Goal: Check status: Check status

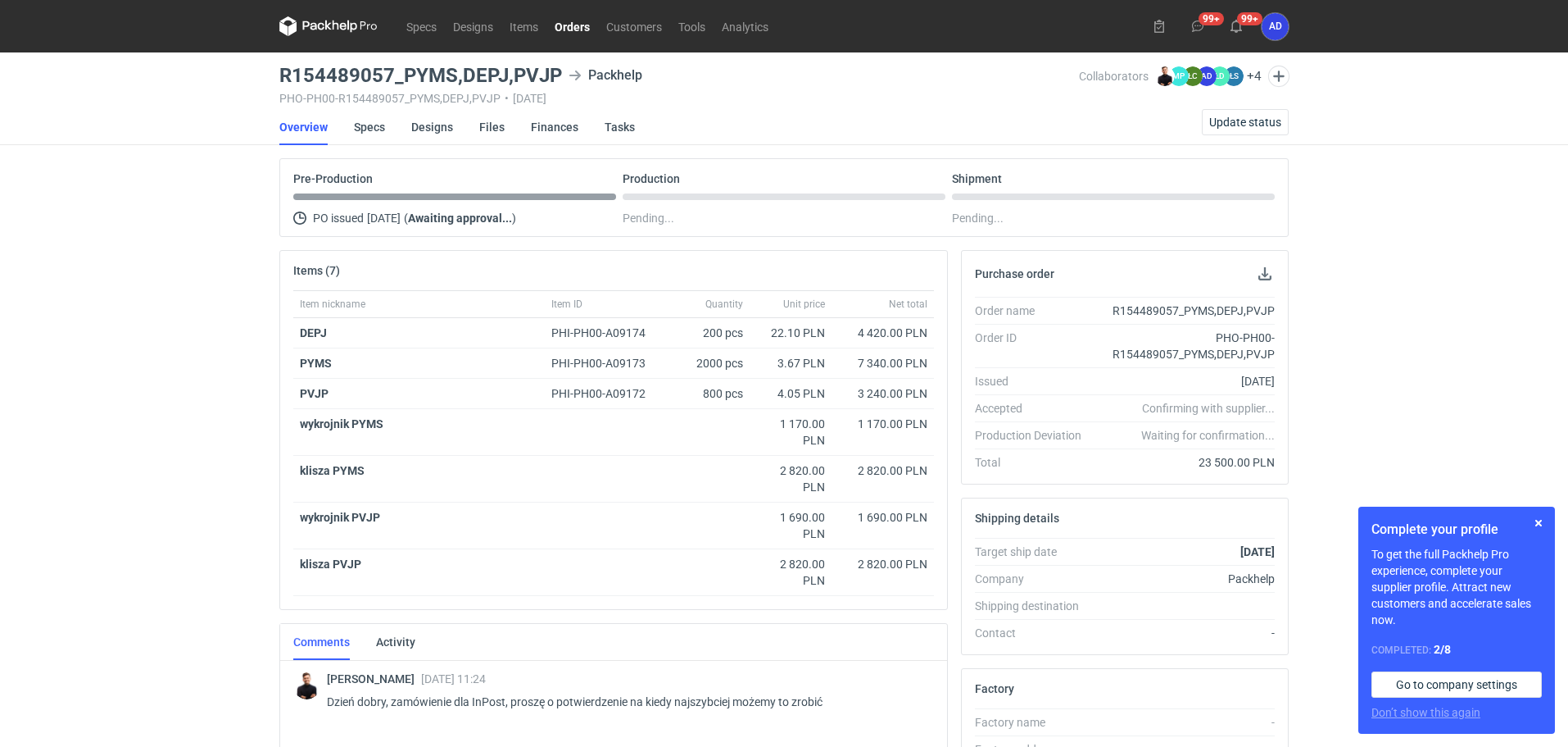
click at [575, 29] on link "Orders" at bounding box center [572, 27] width 52 height 20
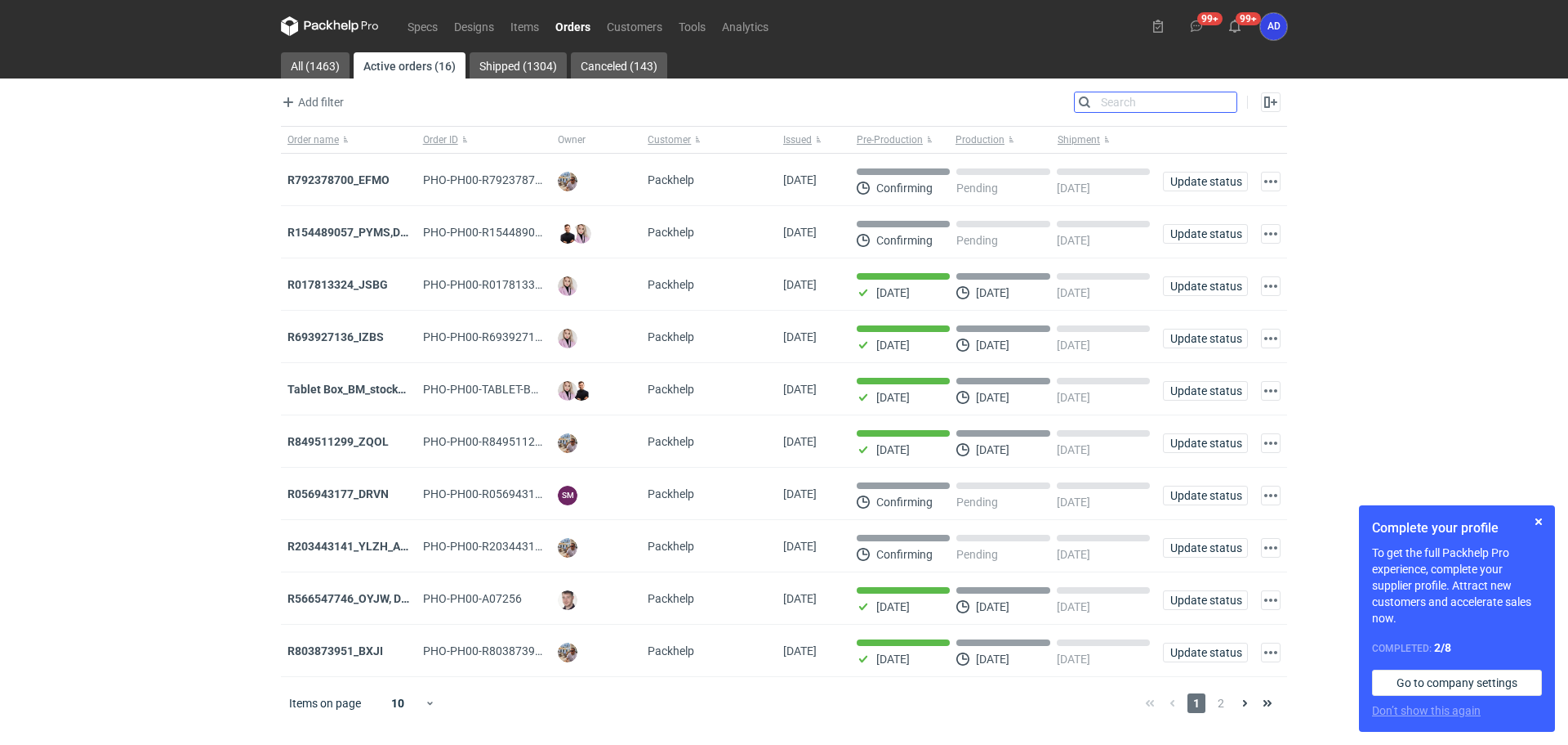
click at [1223, 101] on input "Search" at bounding box center [1155, 102] width 162 height 20
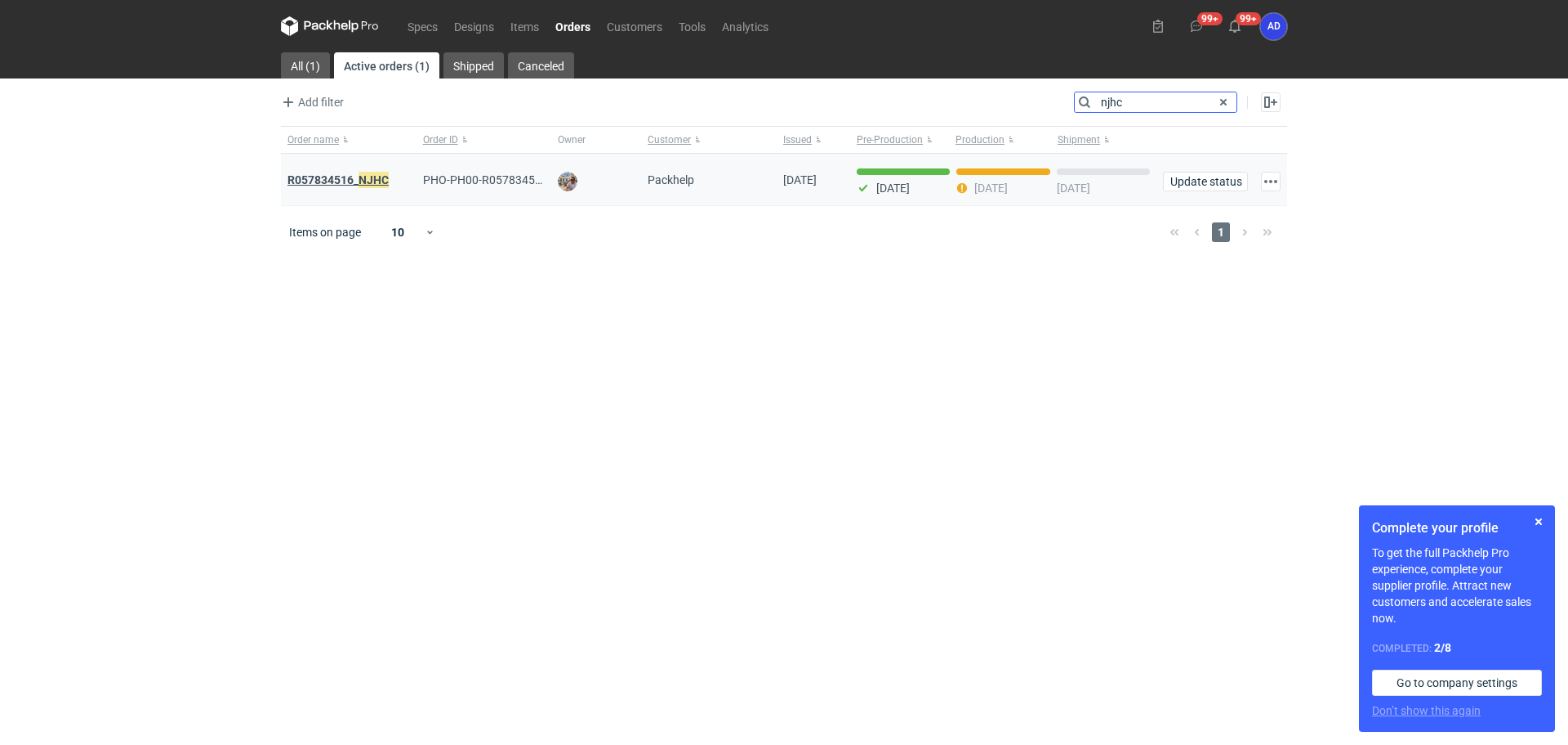
type input "njhc"
click at [373, 180] on em "NJHC" at bounding box center [374, 180] width 30 height 18
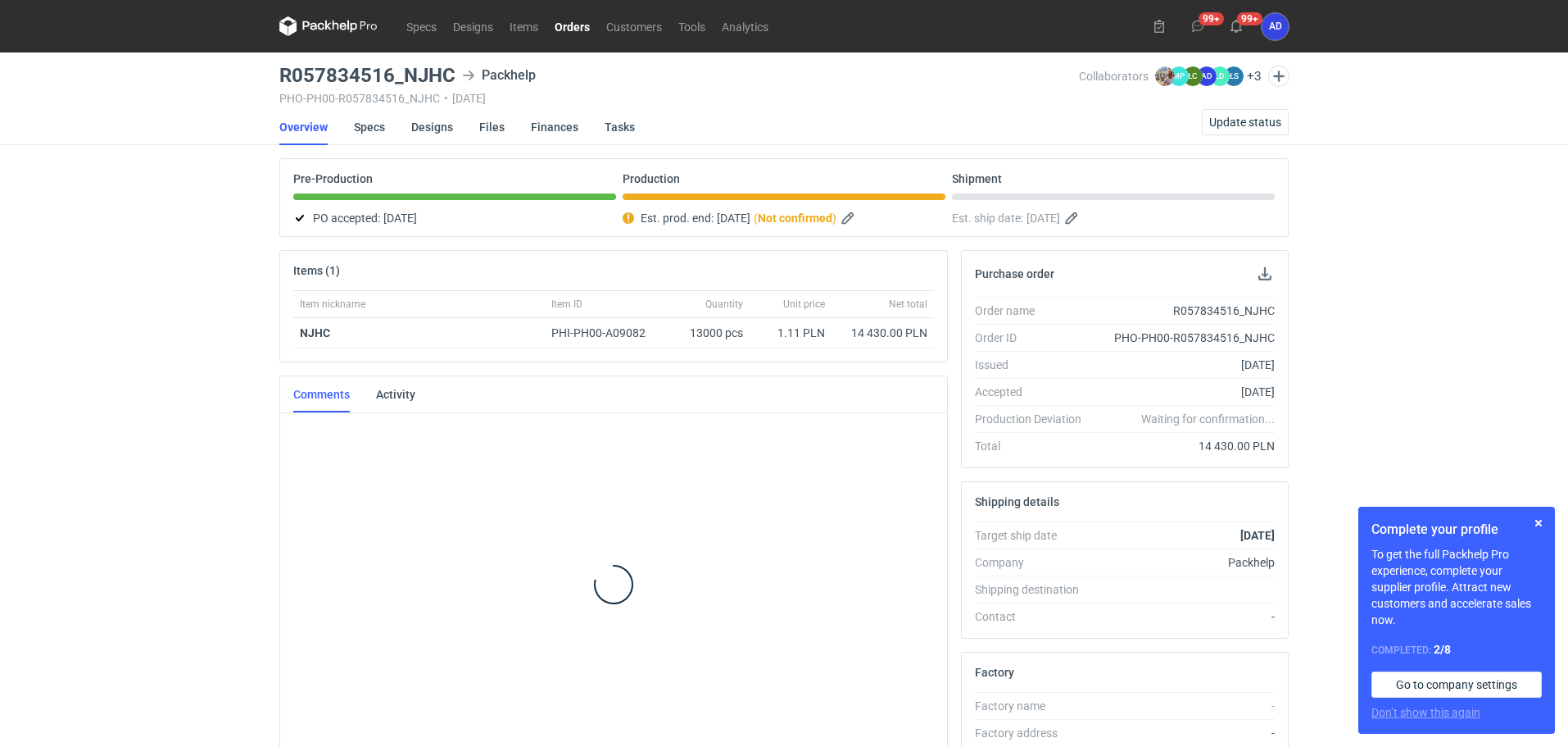
scroll to position [12, 0]
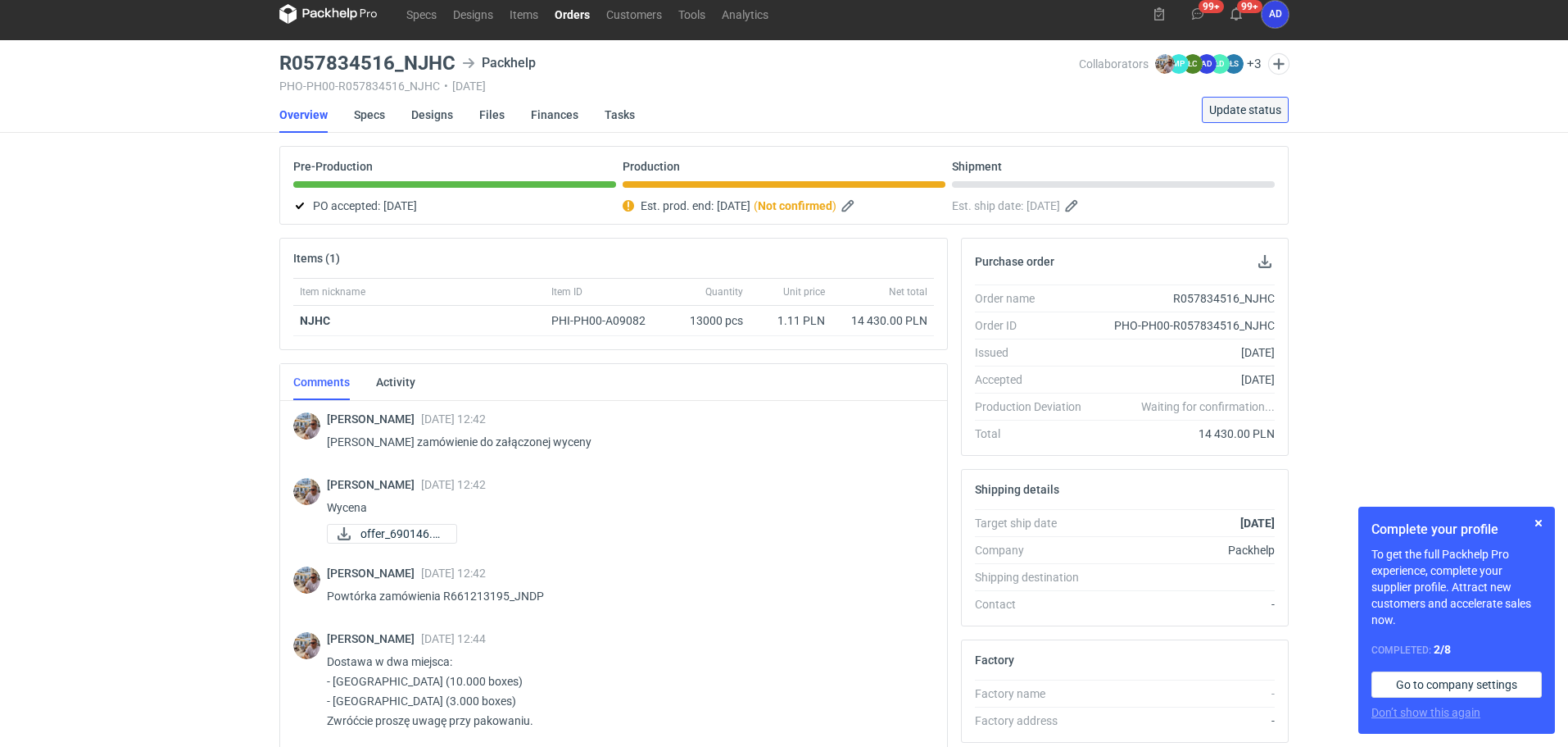
click at [1231, 112] on span "Update status" at bounding box center [1245, 110] width 72 height 12
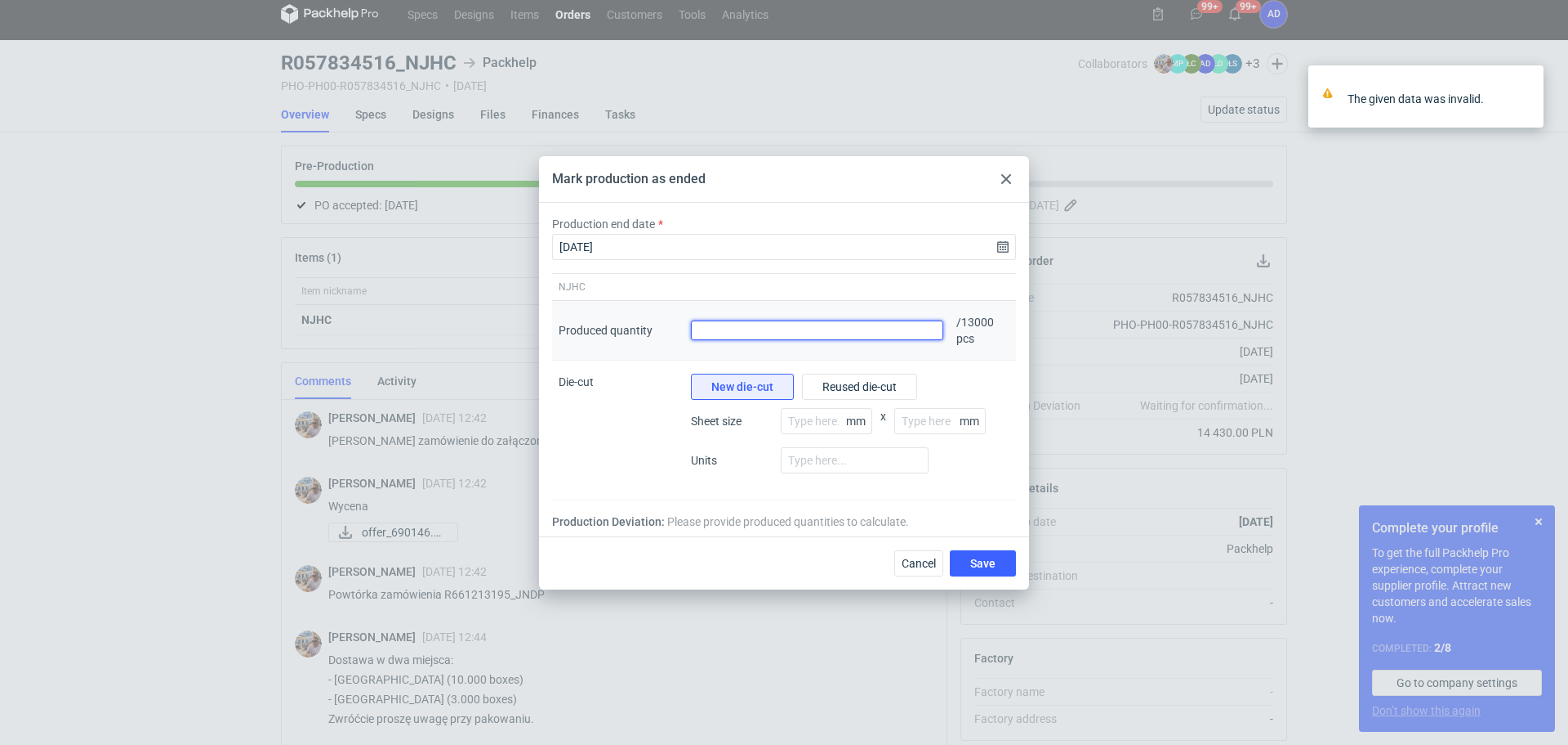
click at [917, 332] on input "Produced quantity" at bounding box center [818, 331] width 252 height 20
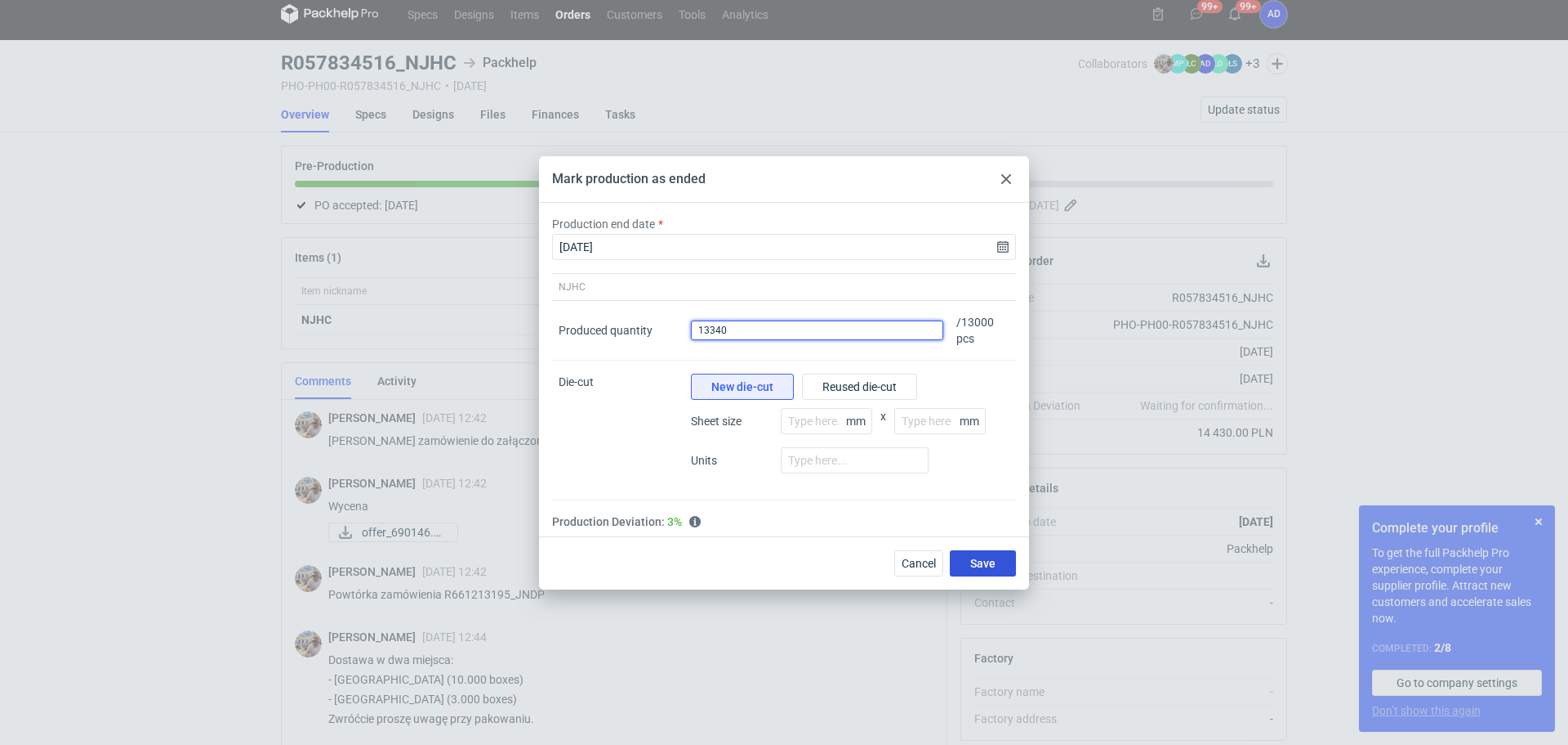
type input "13340"
click at [979, 566] on span "Save" at bounding box center [983, 563] width 26 height 12
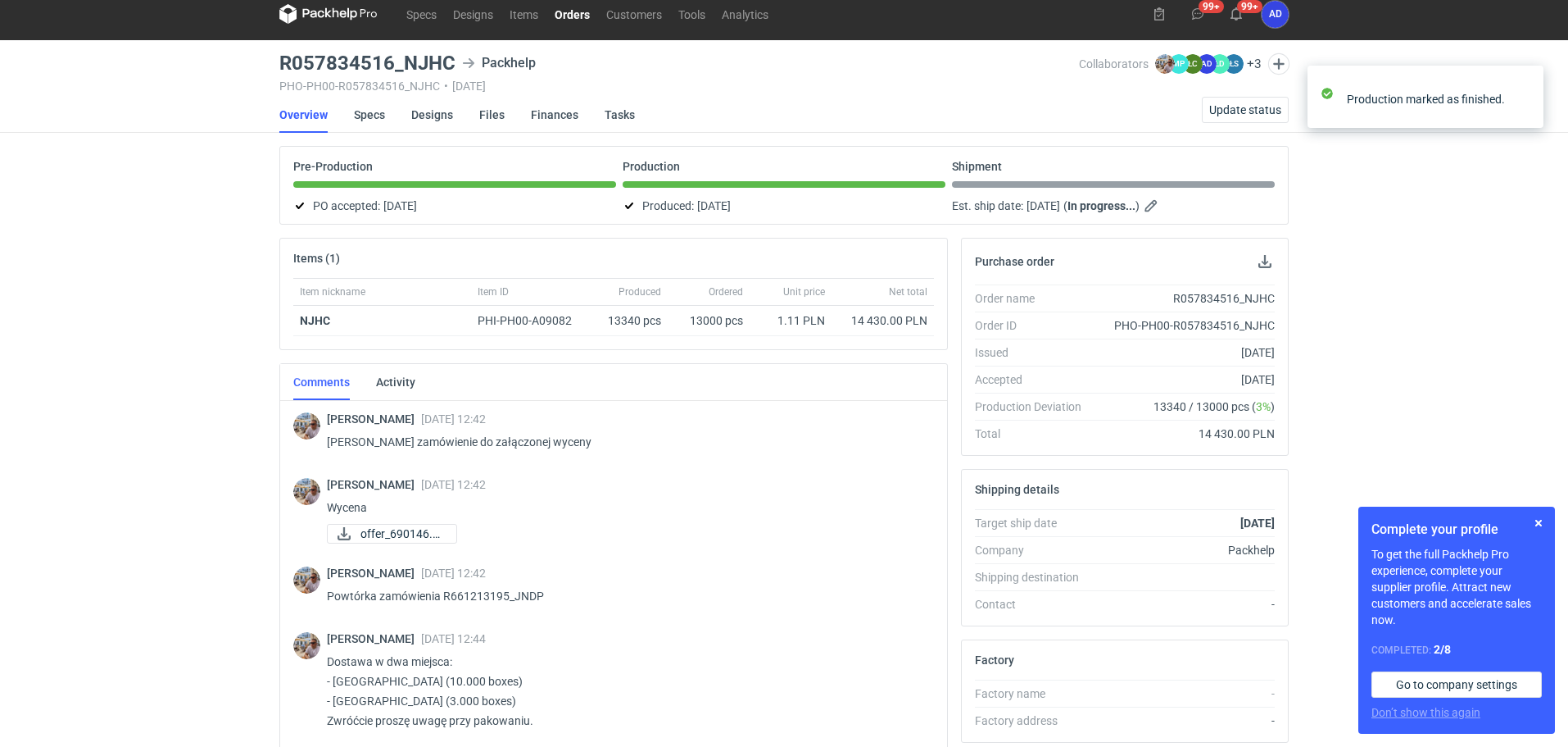
click at [582, 11] on link "Orders" at bounding box center [572, 14] width 52 height 20
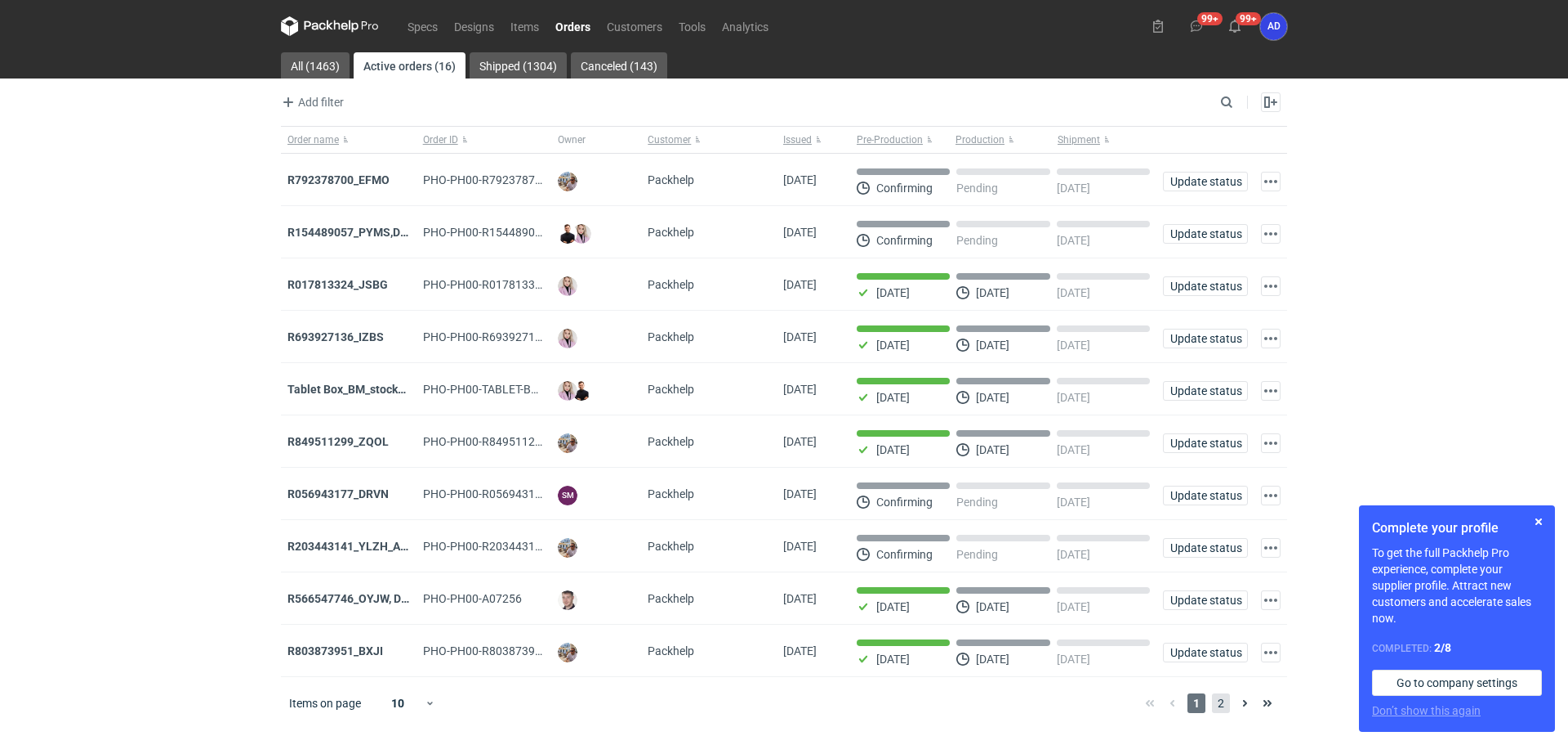
click at [1219, 709] on span "2" at bounding box center [1221, 703] width 18 height 20
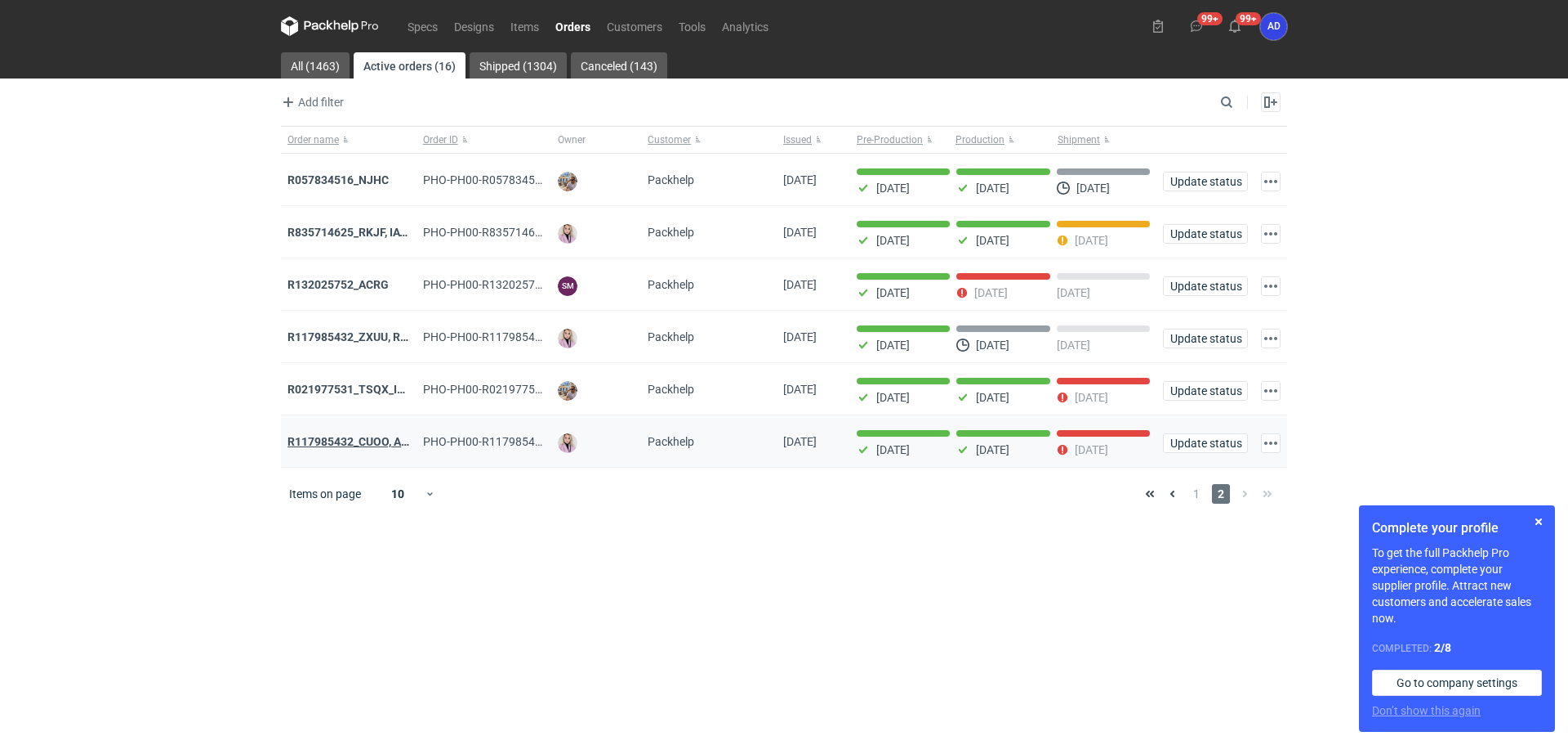
click at [340, 447] on strong "R117985432_CUOO, AZGB, OQAV" at bounding box center [373, 442] width 172 height 13
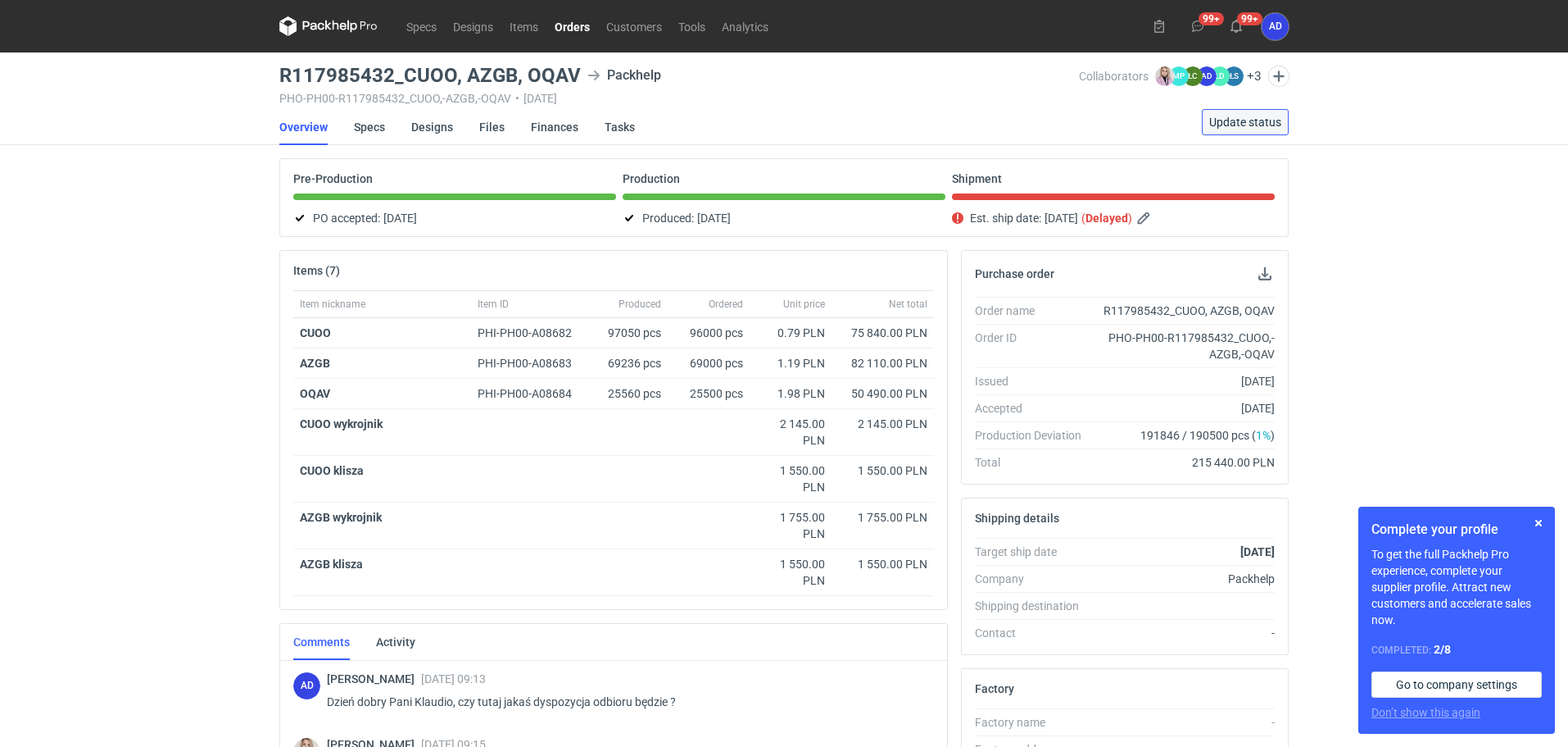
click at [1237, 124] on span "Update status" at bounding box center [1245, 122] width 72 height 12
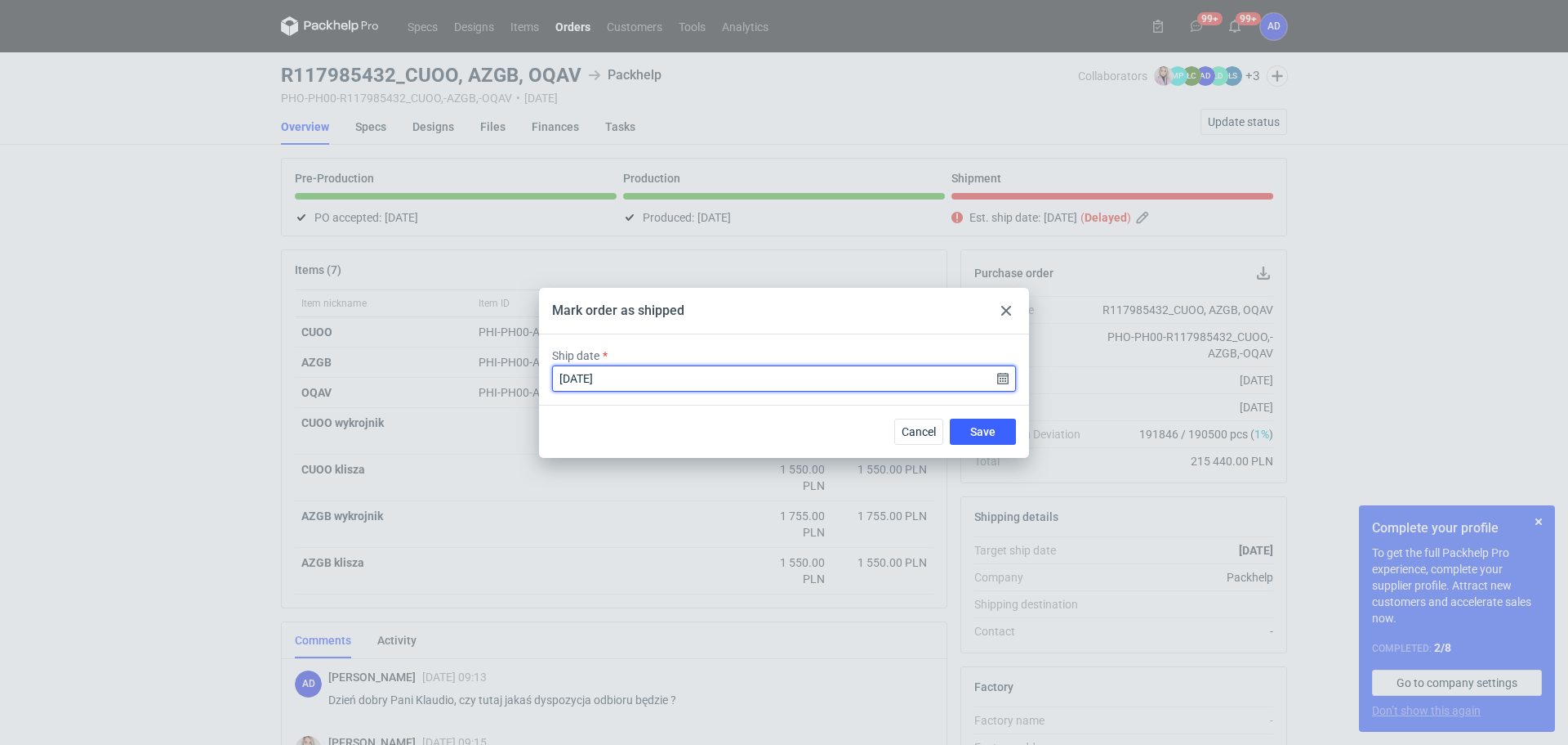
click at [1002, 380] on input "[DATE]" at bounding box center [784, 378] width 464 height 26
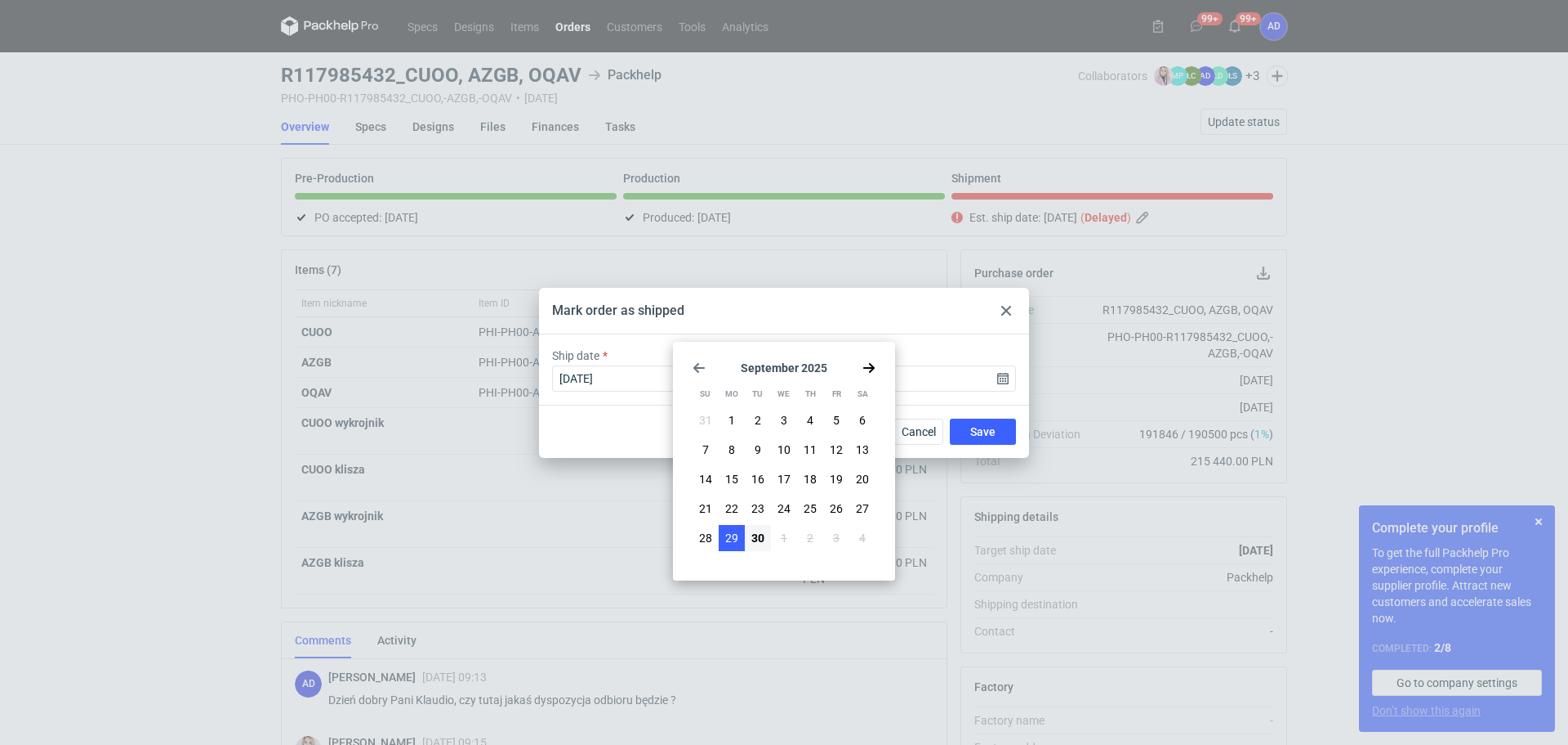
click at [724, 540] on button "29" at bounding box center [731, 537] width 26 height 26
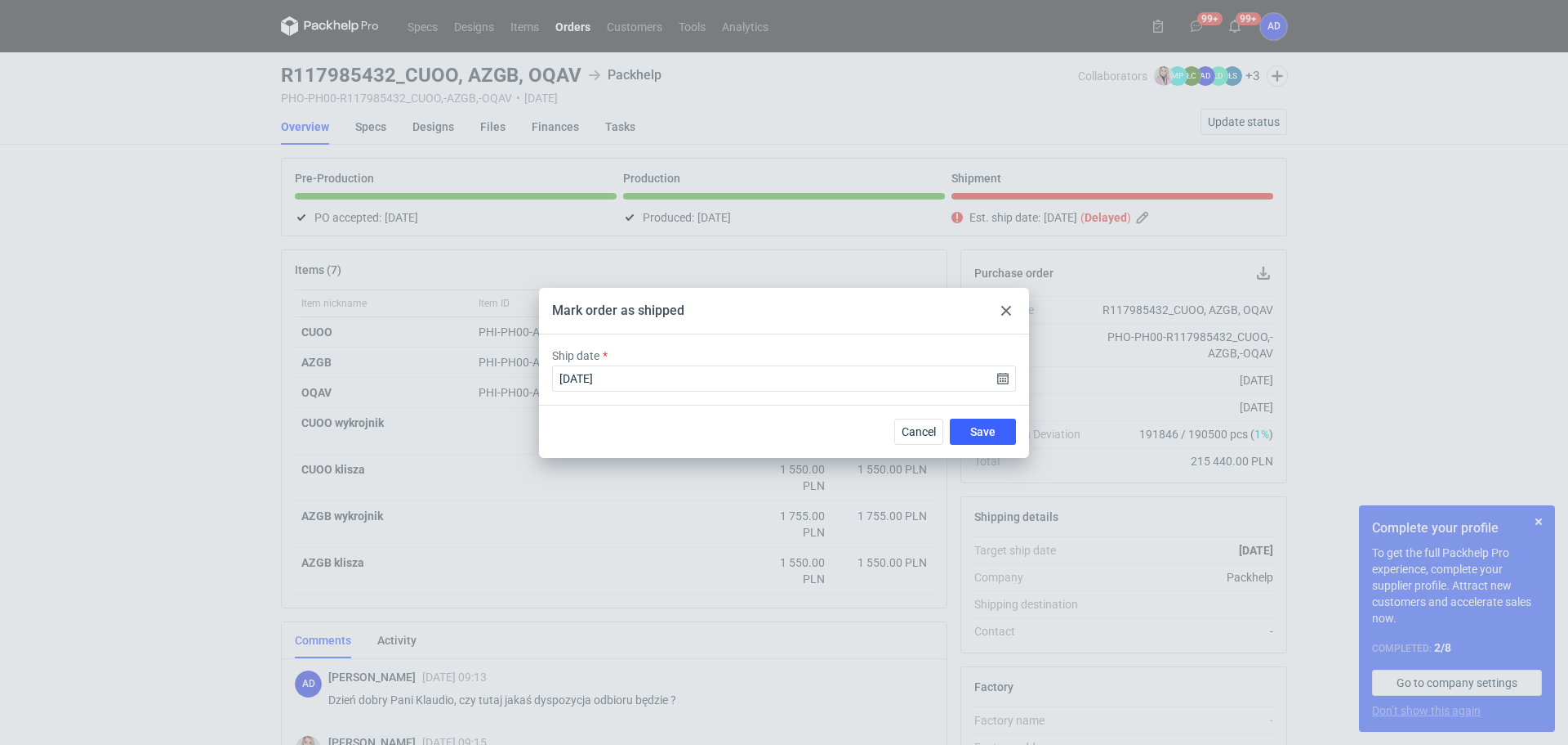
type input "[DATE]"
click at [981, 430] on span "Save" at bounding box center [983, 432] width 26 height 12
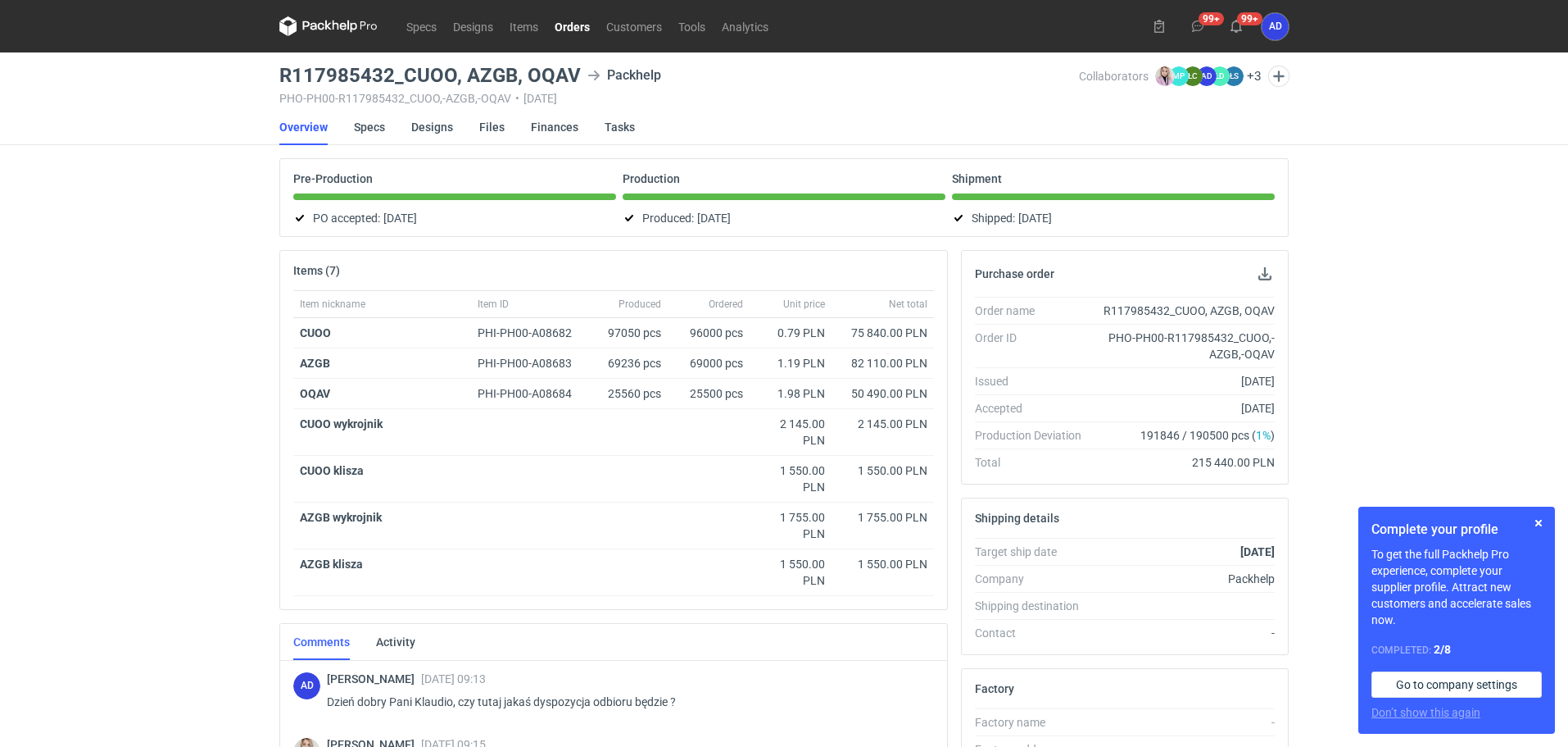
click at [568, 32] on link "Orders" at bounding box center [572, 27] width 52 height 20
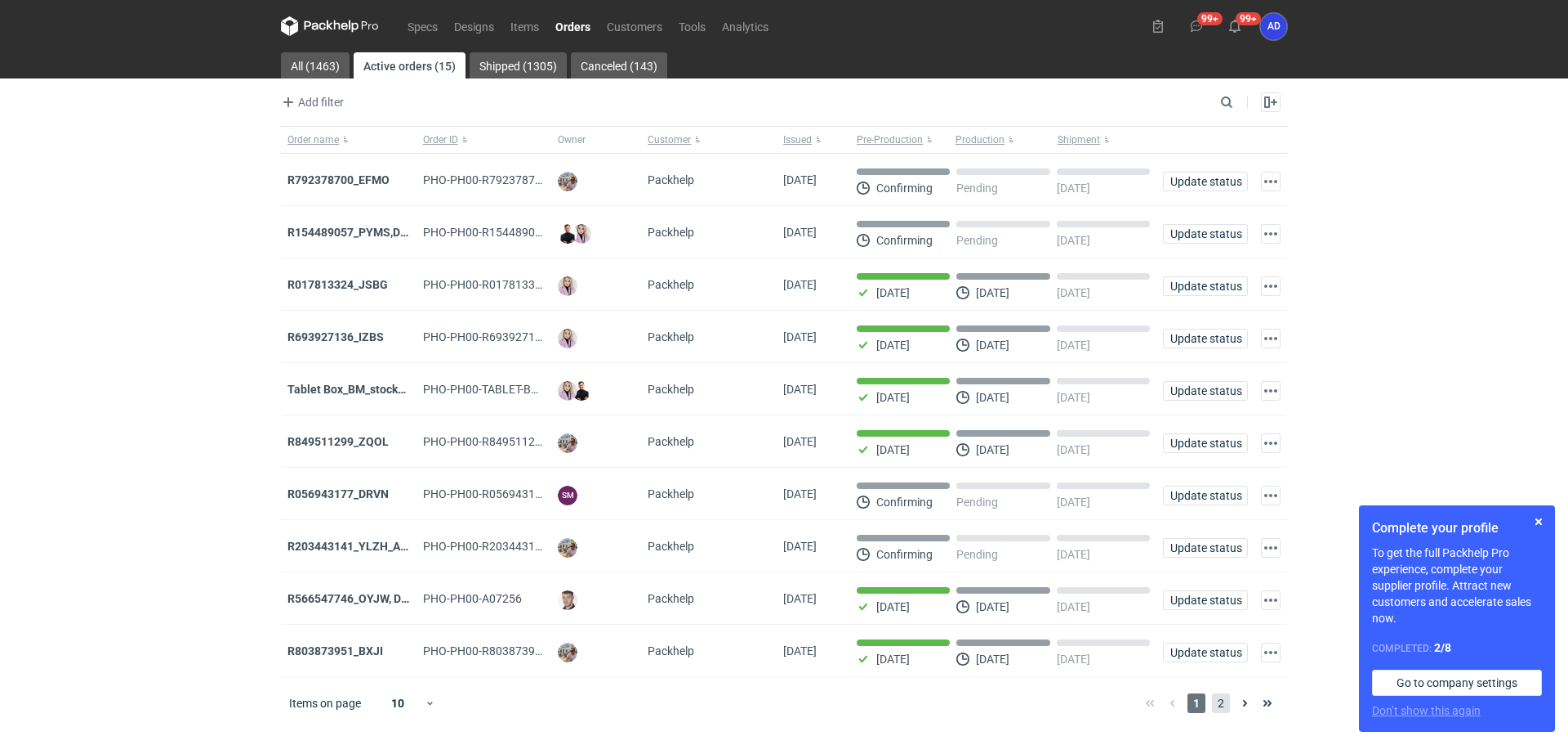
click at [1218, 705] on span "2" at bounding box center [1221, 703] width 18 height 20
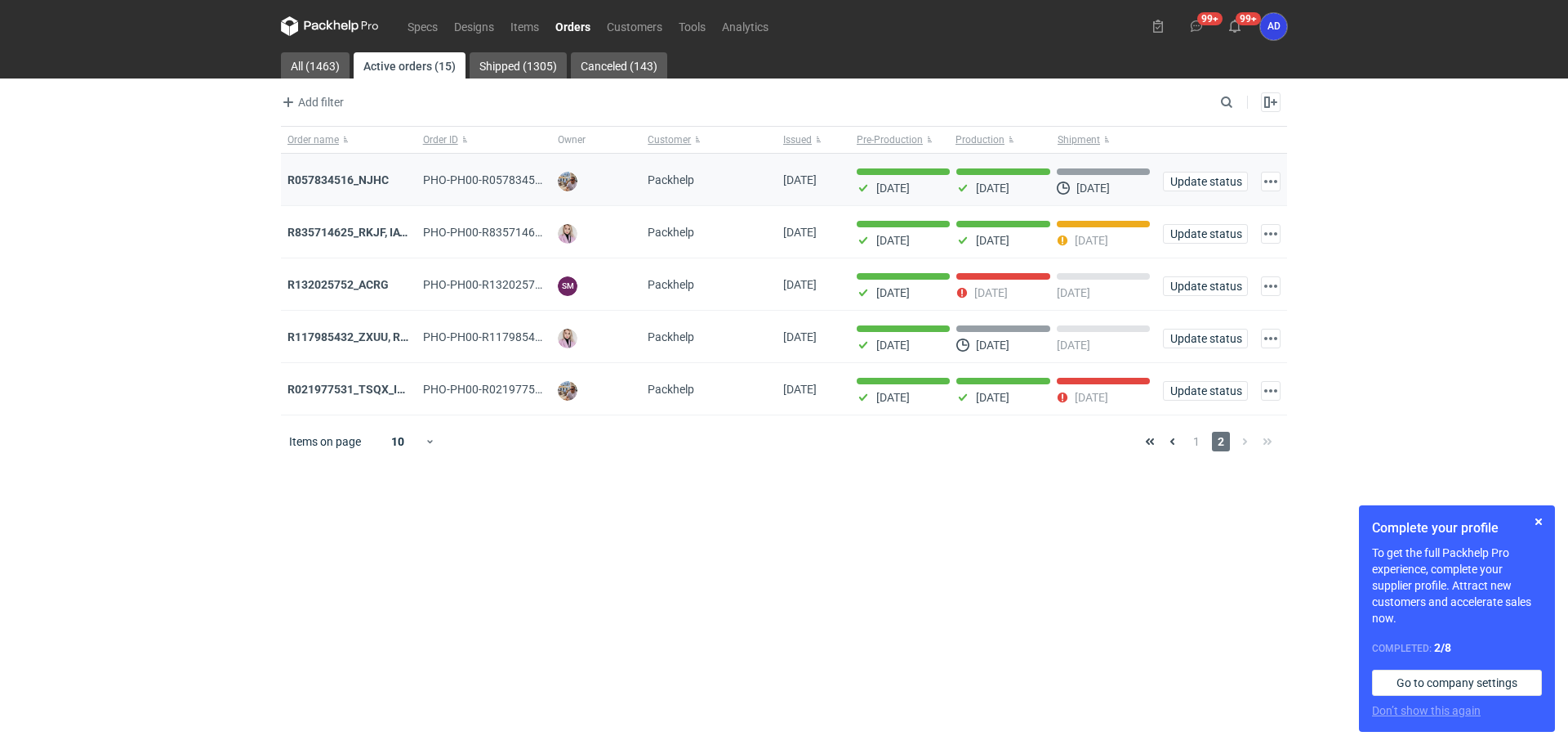
click at [379, 154] on div "R057834516_NJHC" at bounding box center [349, 179] width 135 height 52
click at [378, 145] on button "Order name" at bounding box center [349, 140] width 135 height 26
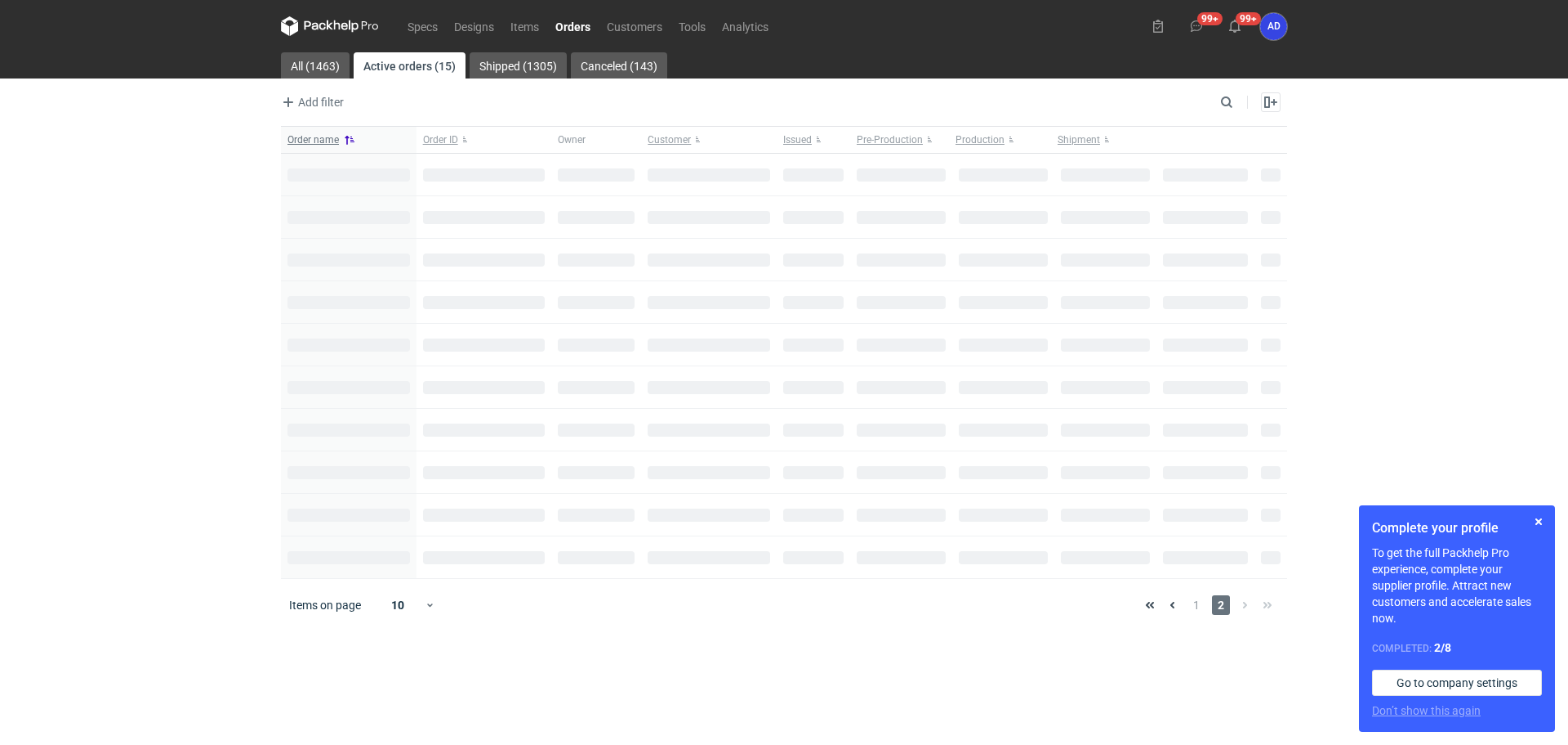
click at [378, 145] on button "Order name" at bounding box center [349, 140] width 135 height 26
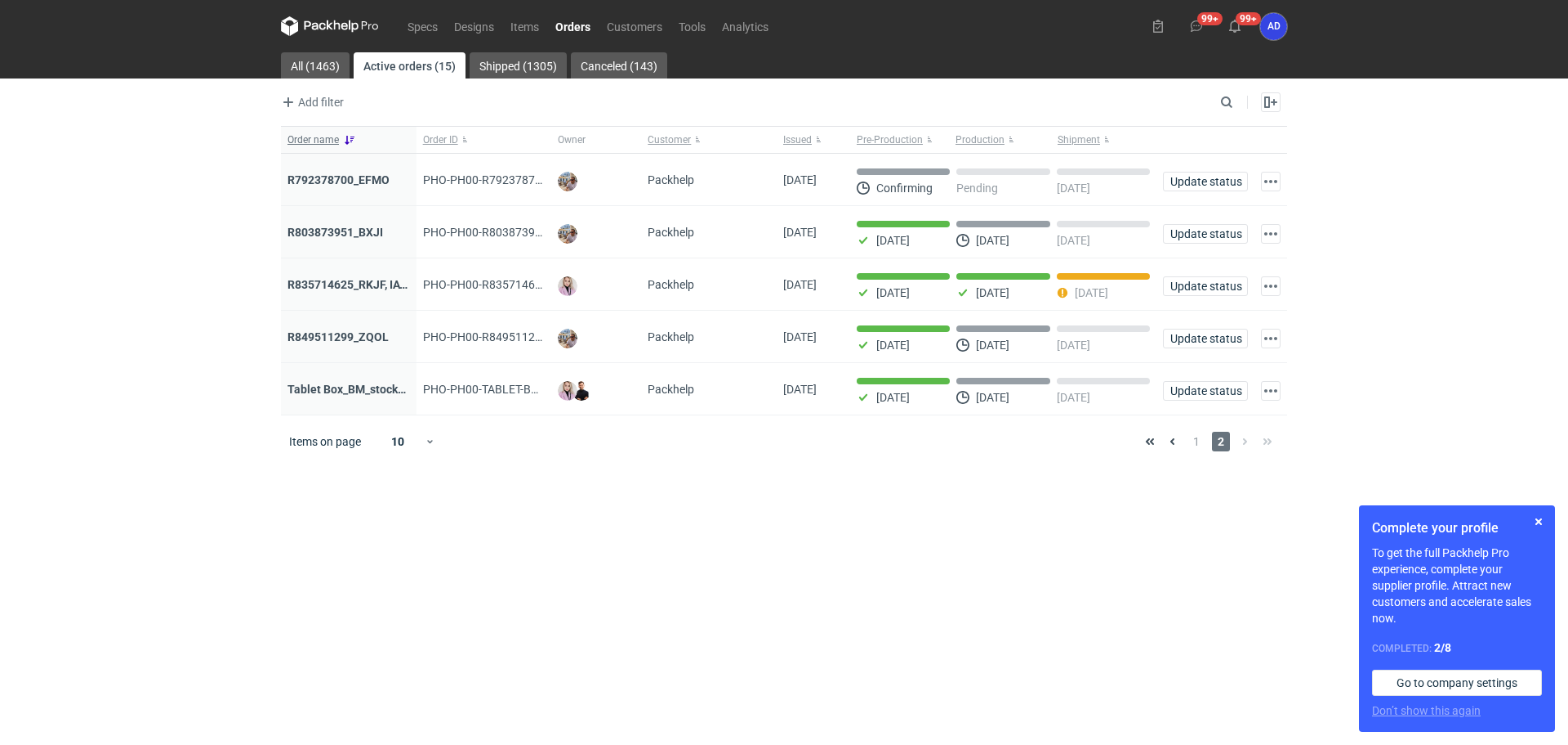
click at [378, 145] on button "Order name" at bounding box center [349, 140] width 135 height 26
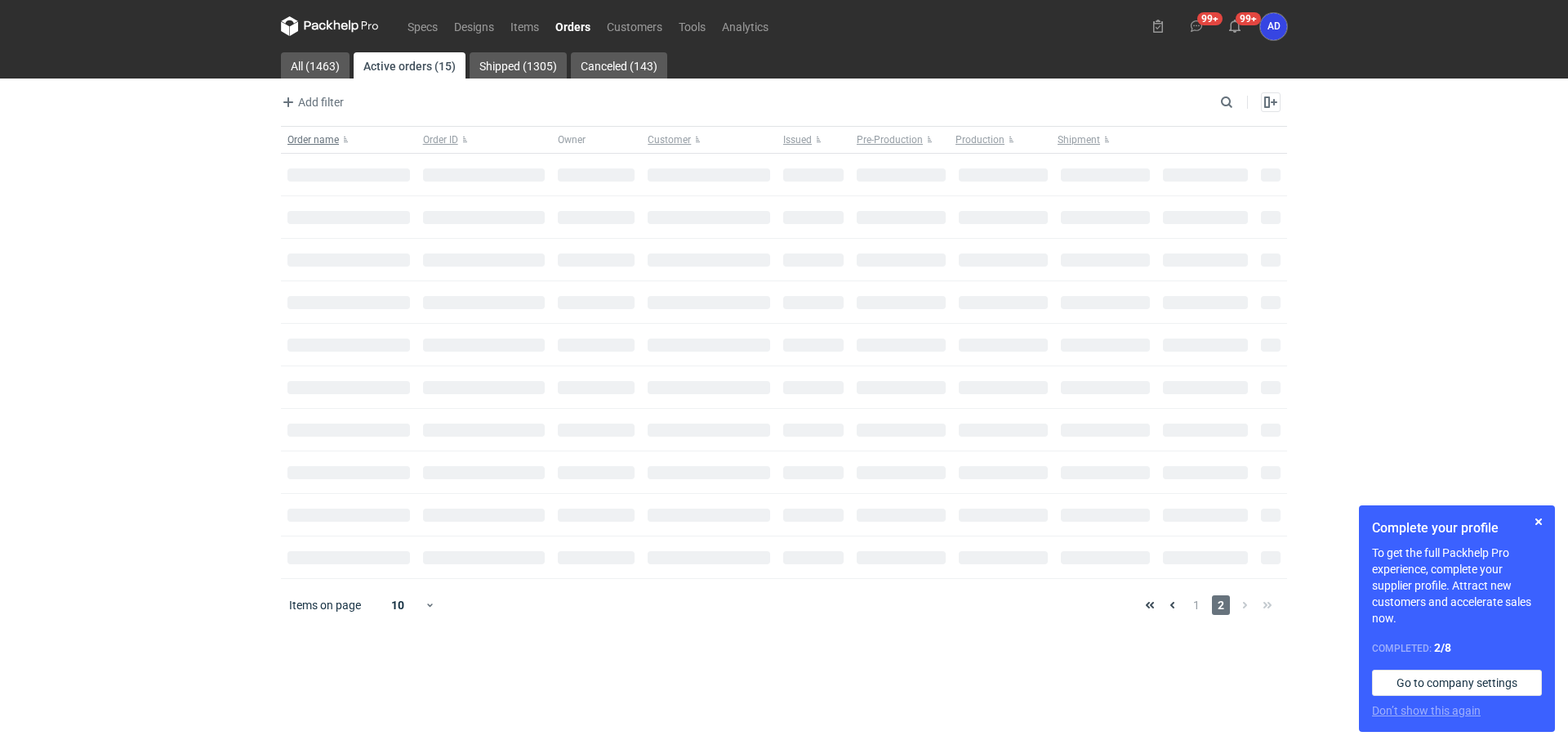
click at [378, 145] on button "Order name" at bounding box center [349, 140] width 135 height 26
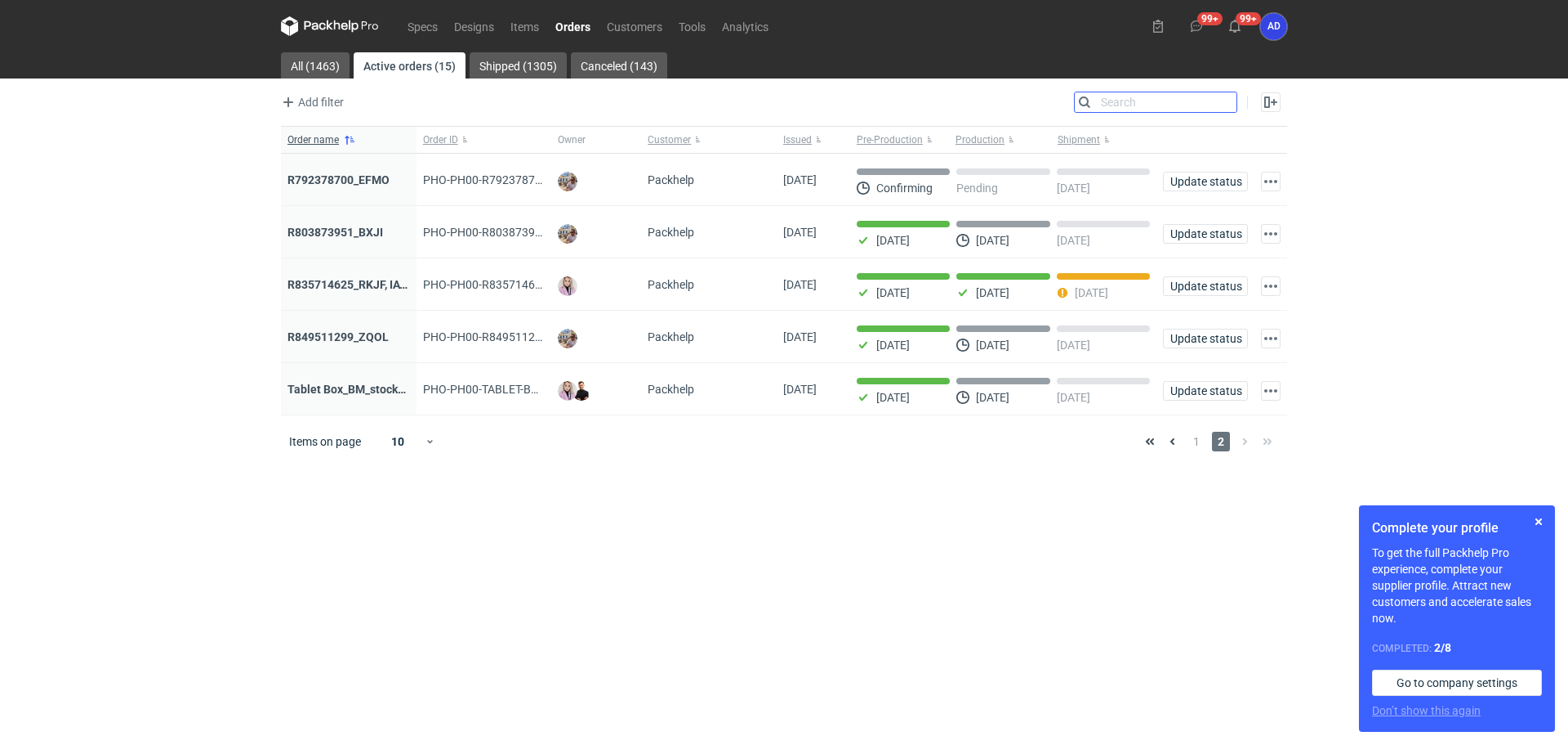
click at [1224, 105] on input "Search" at bounding box center [1155, 102] width 162 height 20
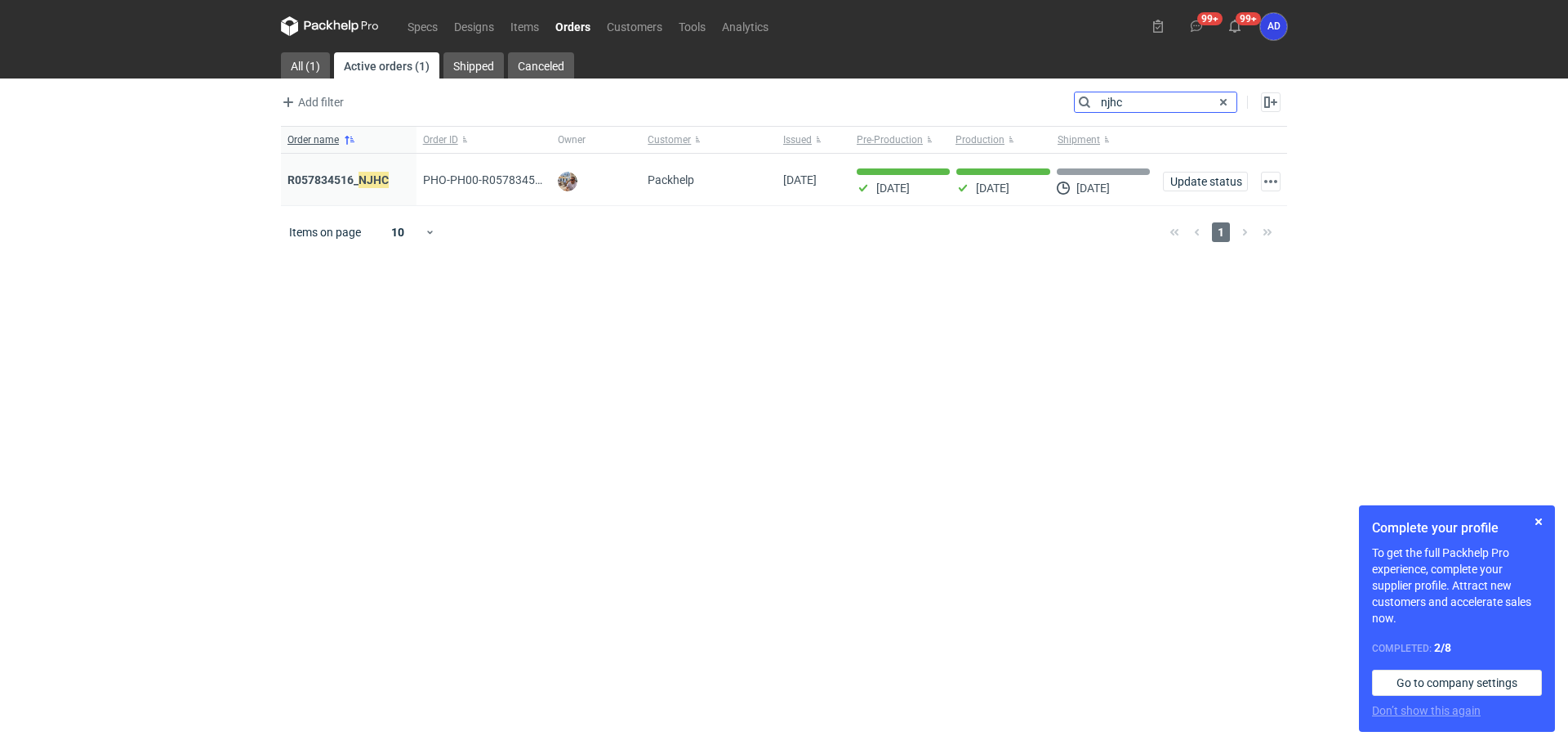
type input "njhc"
click at [525, 177] on span "PHO-PH00-R057834516_ NJHC" at bounding box center [503, 180] width 160 height 18
click at [374, 179] on em "NJHC" at bounding box center [374, 180] width 30 height 18
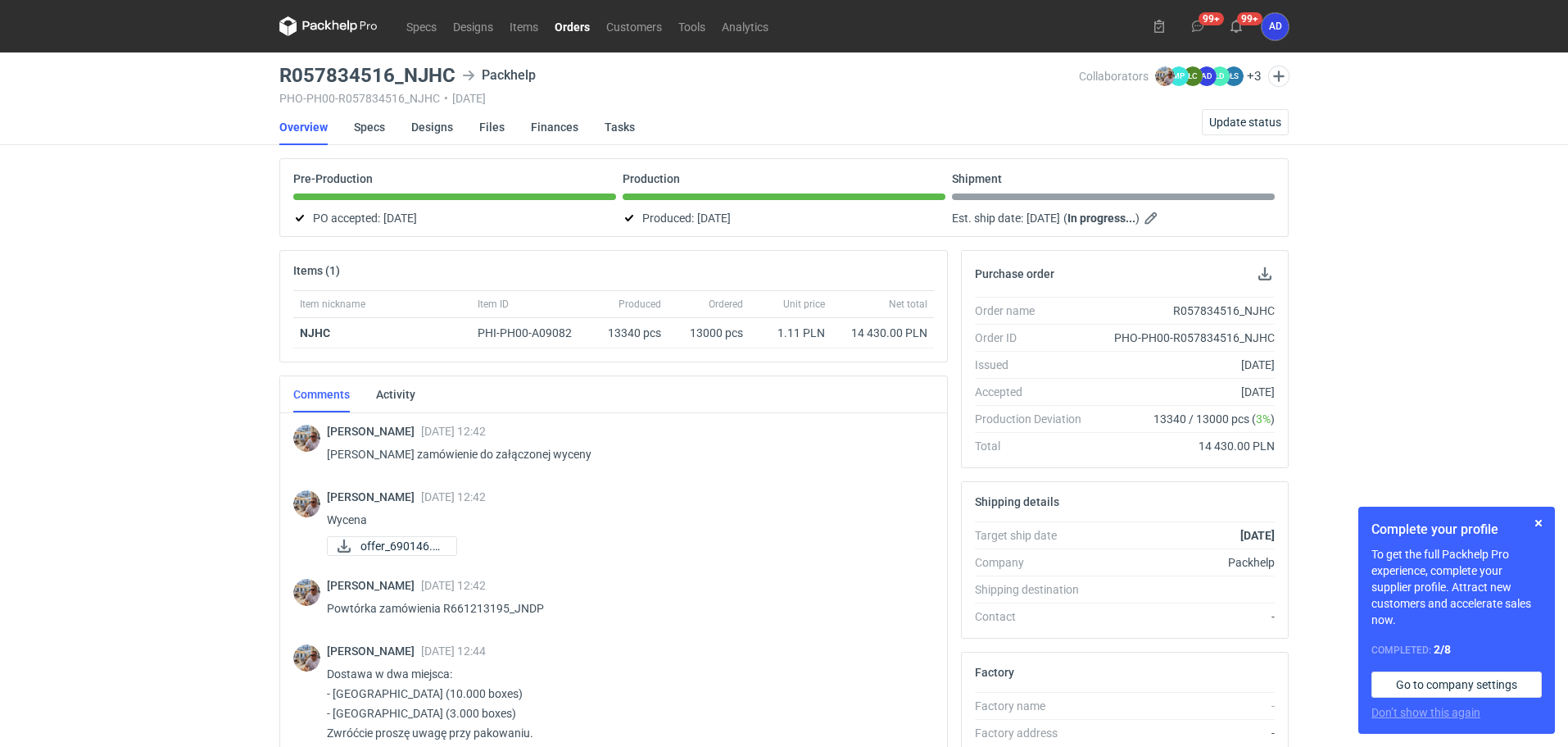
click at [586, 28] on link "Orders" at bounding box center [572, 27] width 52 height 20
